Goal: Information Seeking & Learning: Learn about a topic

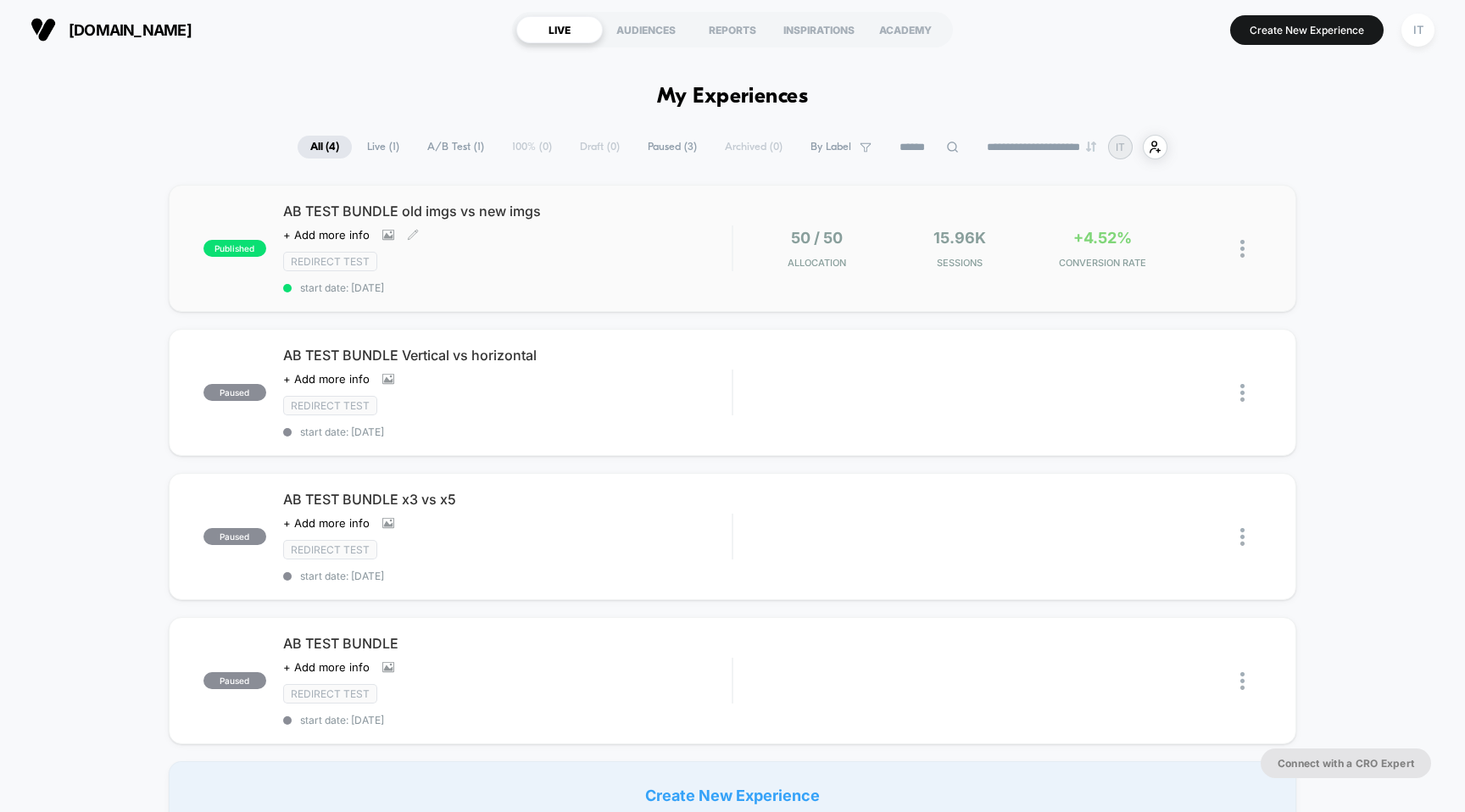
click at [460, 215] on span "AB TEST BUNDLE old imgs vs new imgs" at bounding box center [508, 210] width 449 height 17
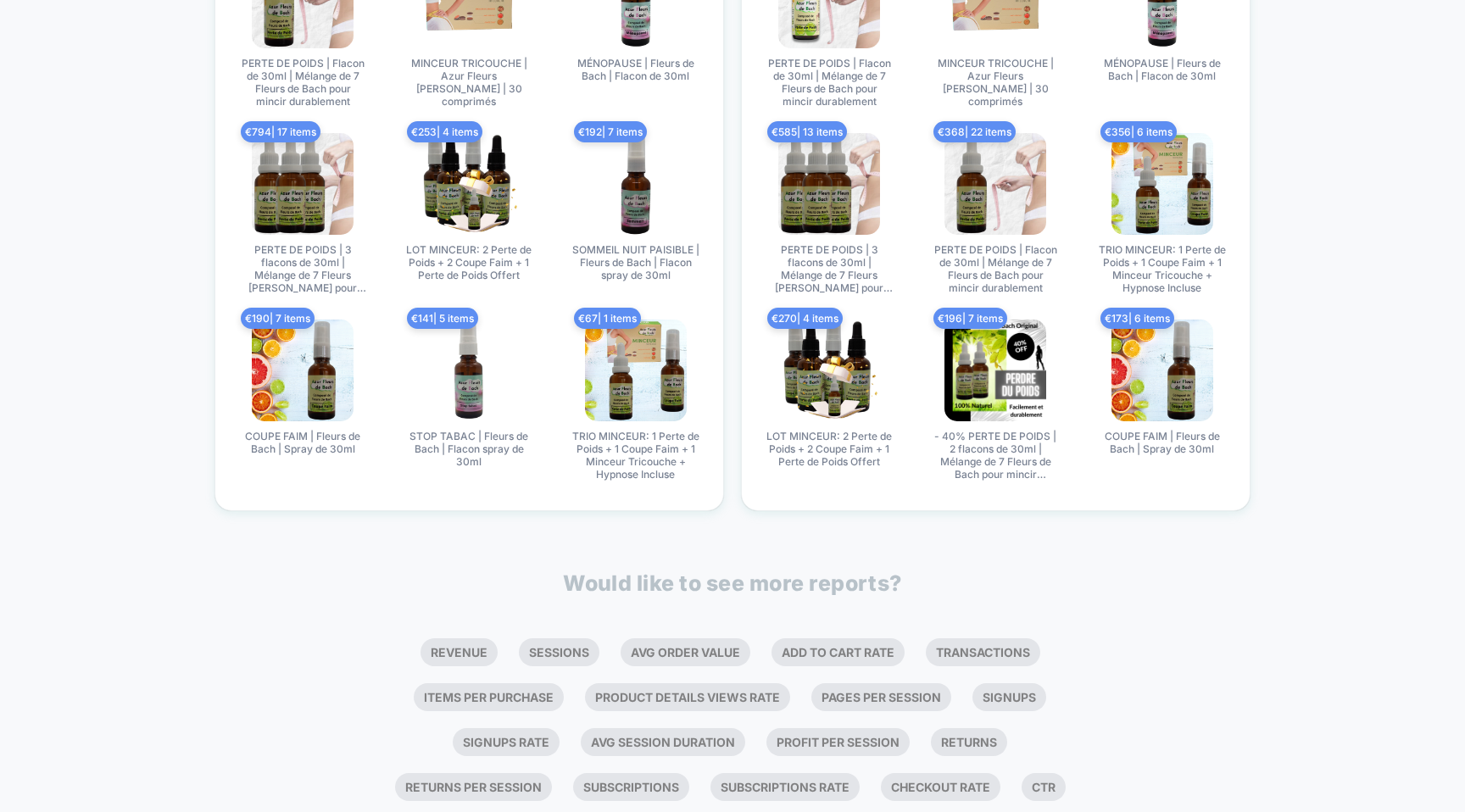
scroll to position [3094, 0]
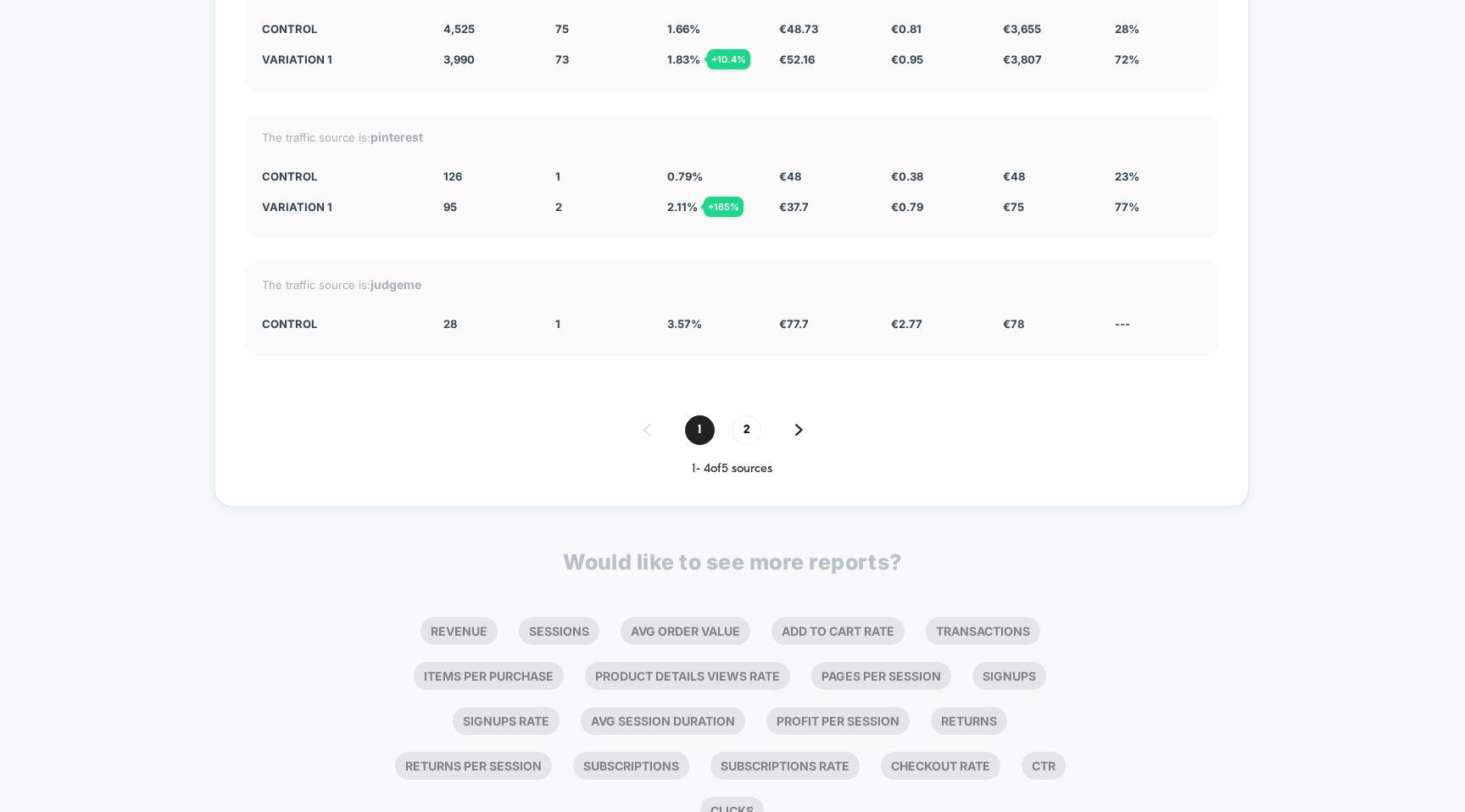
scroll to position [3587, 0]
